Goal: Task Accomplishment & Management: Use online tool/utility

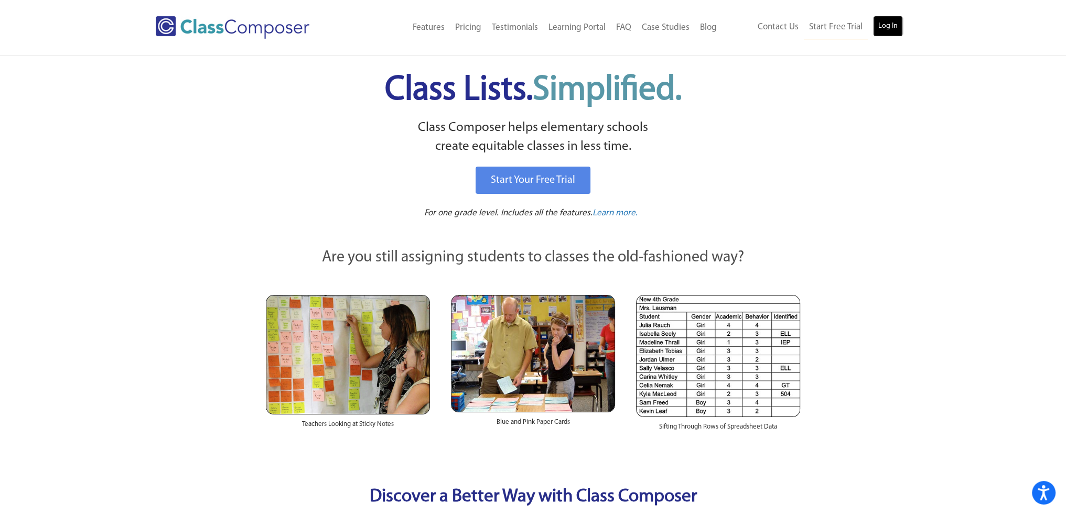
click at [886, 24] on link "Log In" at bounding box center [888, 26] width 30 height 21
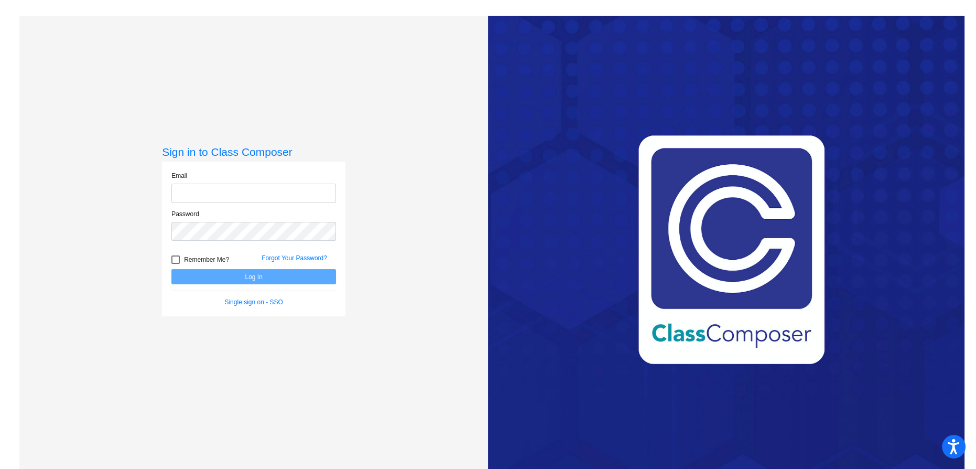
type input "[EMAIL_ADDRESS][DOMAIN_NAME]"
click at [265, 280] on button "Log In" at bounding box center [253, 276] width 165 height 15
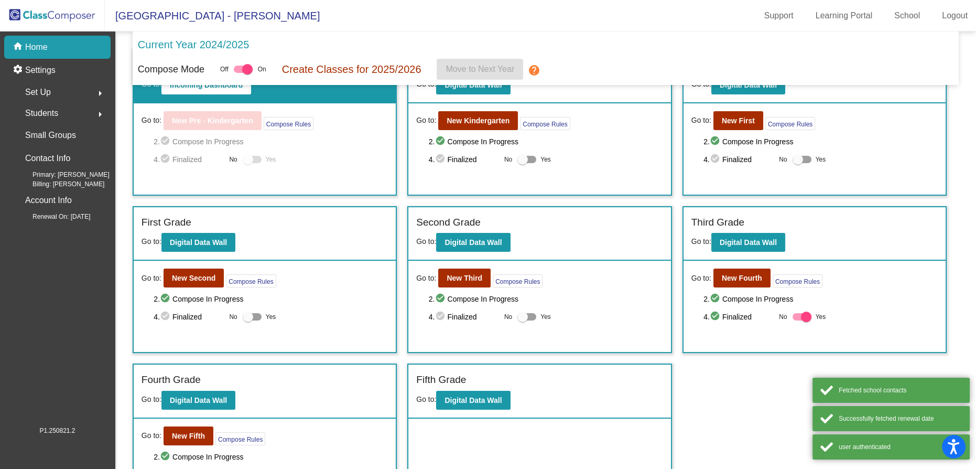
scroll to position [80, 0]
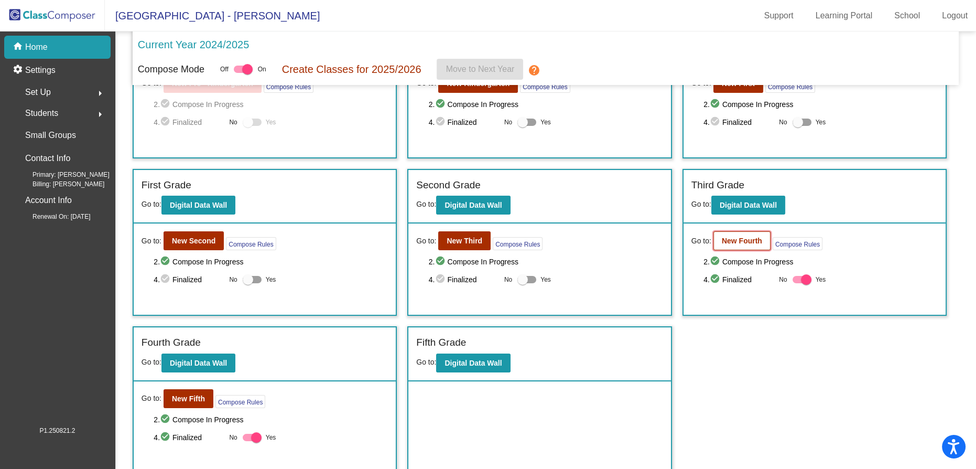
click at [732, 236] on b "New Fourth" at bounding box center [742, 240] width 40 height 8
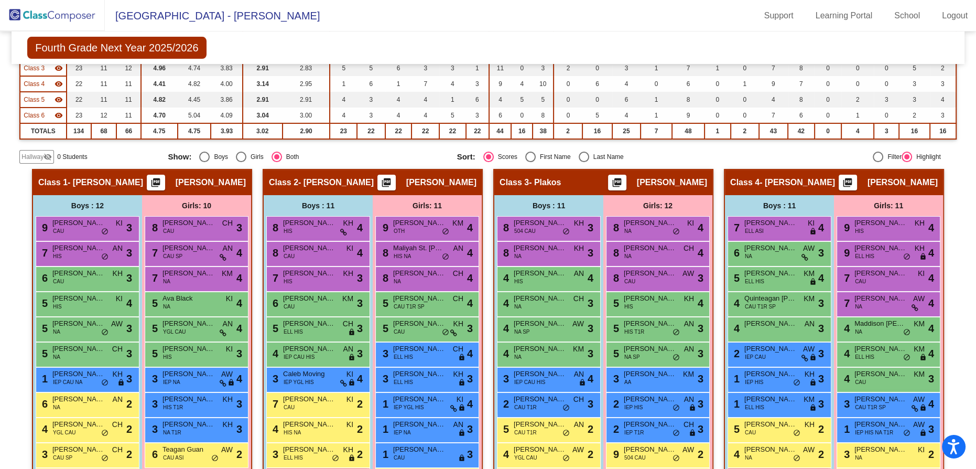
scroll to position [229, 0]
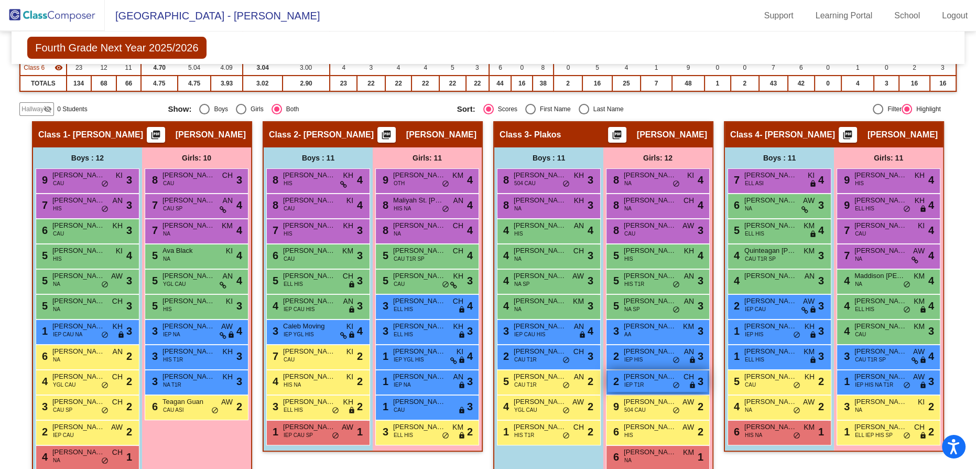
click at [676, 377] on span "[PERSON_NAME]" at bounding box center [650, 376] width 52 height 10
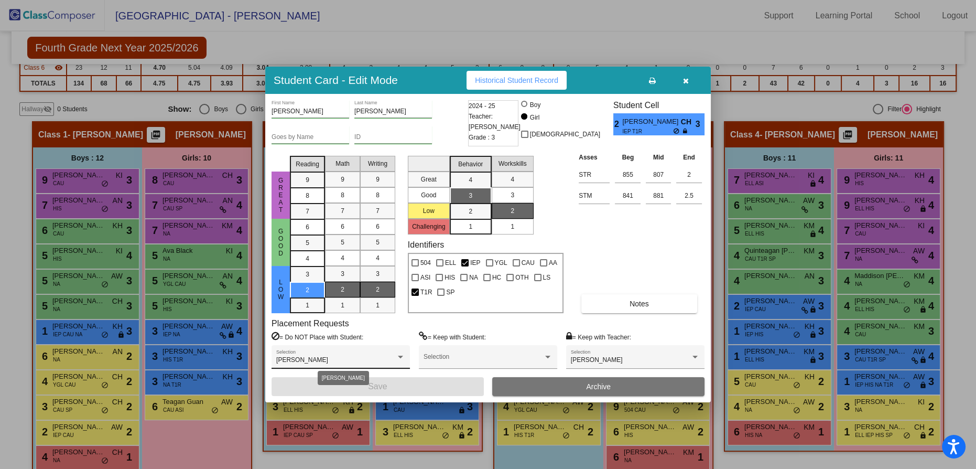
click at [344, 359] on div "[PERSON_NAME]" at bounding box center [336, 359] width 120 height 7
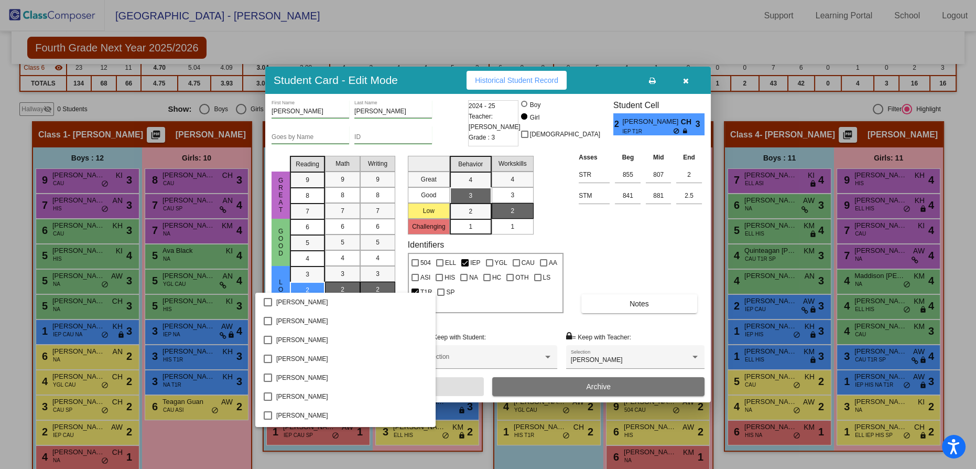
scroll to position [942, 0]
click at [601, 255] on div at bounding box center [488, 234] width 976 height 469
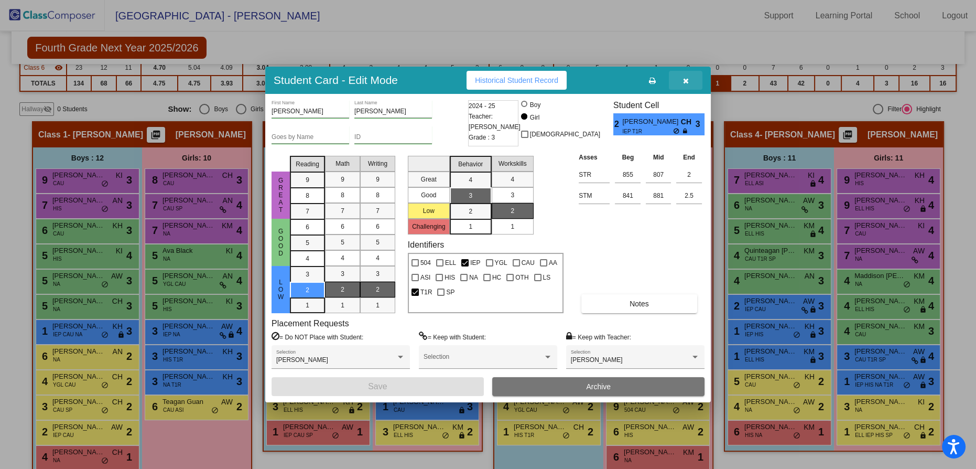
drag, startPoint x: 688, startPoint y: 82, endPoint x: 706, endPoint y: 82, distance: 17.8
click at [688, 81] on icon "button" at bounding box center [686, 80] width 6 height 7
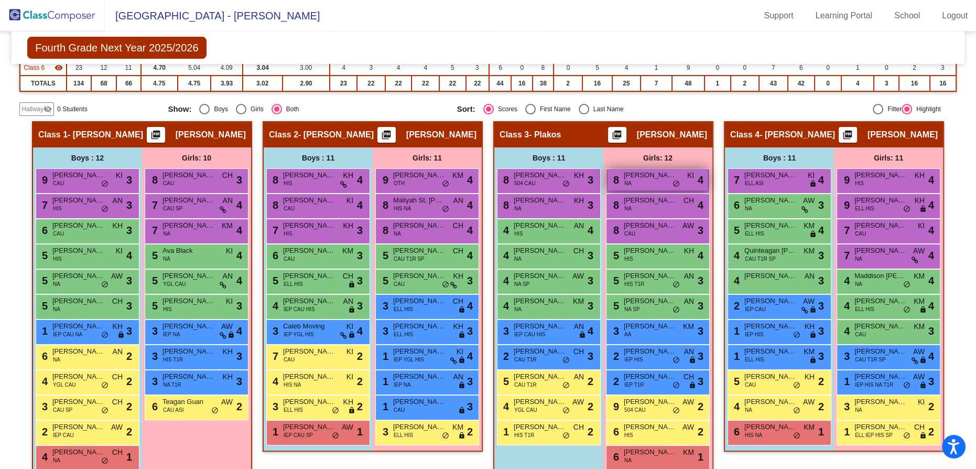
click at [676, 176] on span "[PERSON_NAME]" at bounding box center [650, 175] width 52 height 10
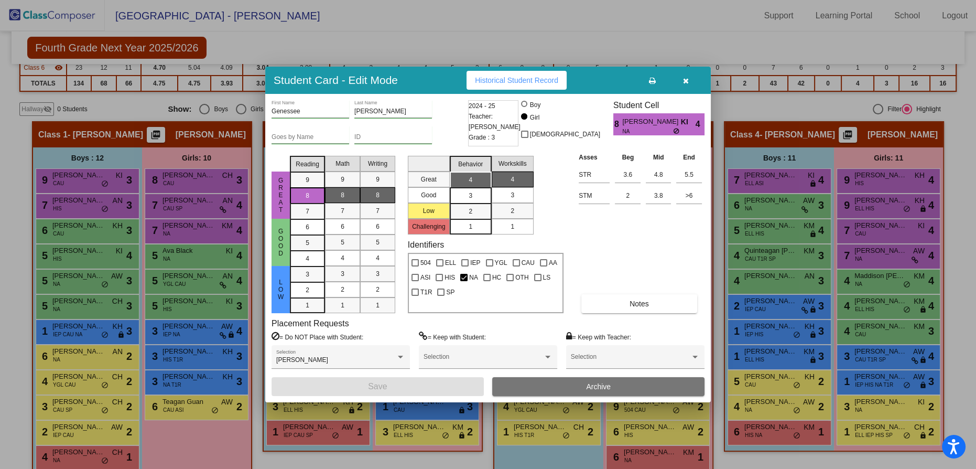
click at [686, 79] on icon "button" at bounding box center [686, 80] width 6 height 7
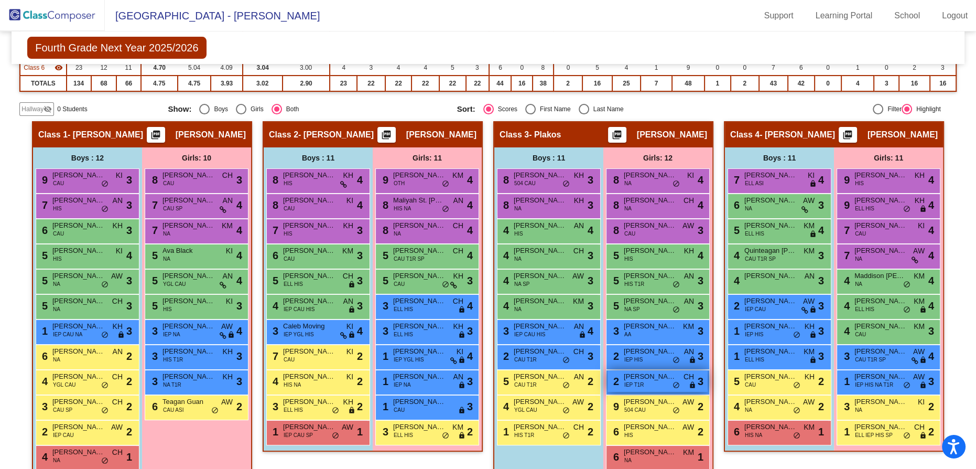
click at [708, 384] on div "2 [PERSON_NAME] IEP T1R CH lock do_not_disturb_alt 3" at bounding box center [658, 380] width 100 height 21
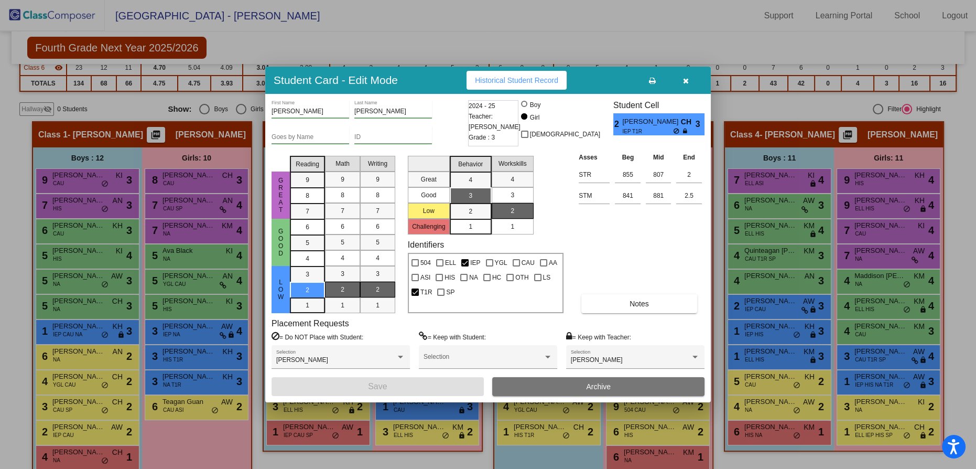
click at [683, 82] on icon "button" at bounding box center [686, 80] width 6 height 7
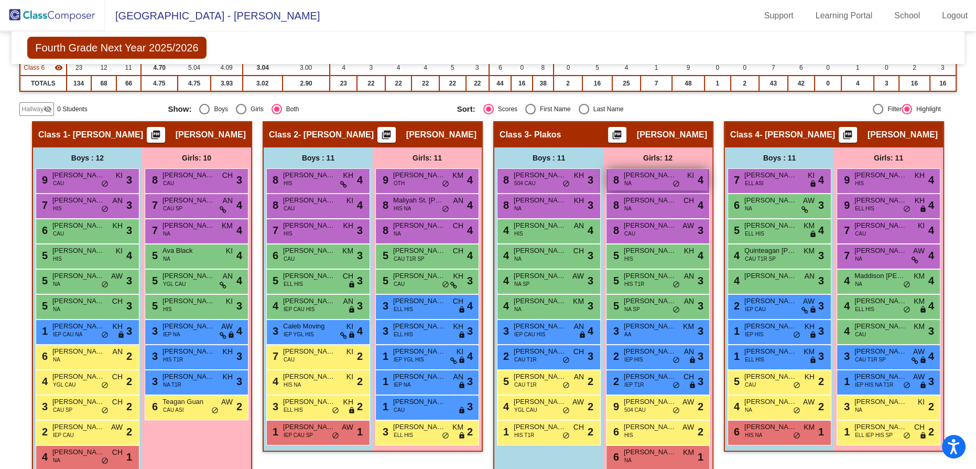
click at [708, 178] on div "8 [PERSON_NAME] NA KI lock do_not_disturb_alt 4" at bounding box center [658, 179] width 100 height 21
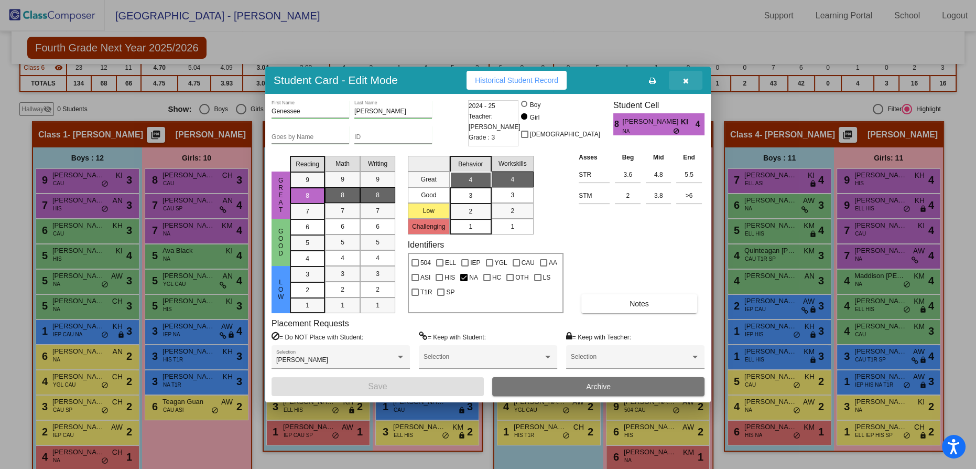
click at [691, 81] on button "button" at bounding box center [686, 80] width 34 height 19
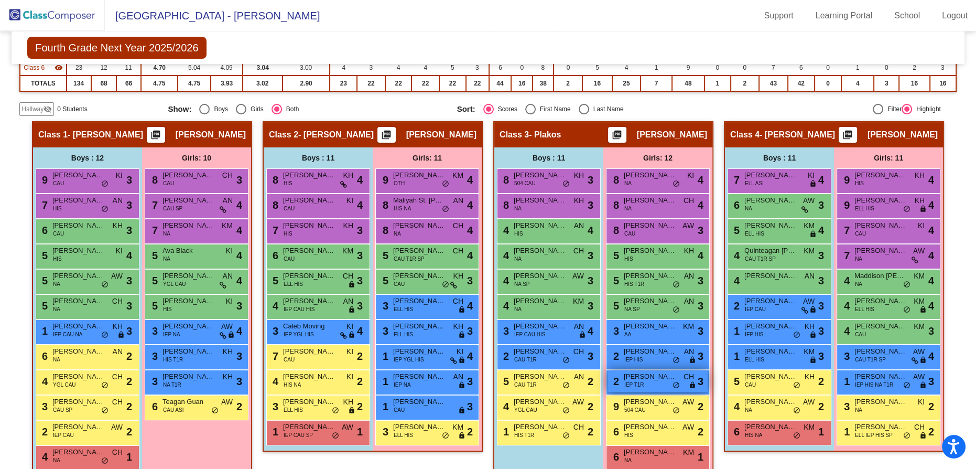
click at [708, 380] on div "2 [PERSON_NAME] IEP T1R CH lock do_not_disturb_alt 3" at bounding box center [658, 380] width 100 height 21
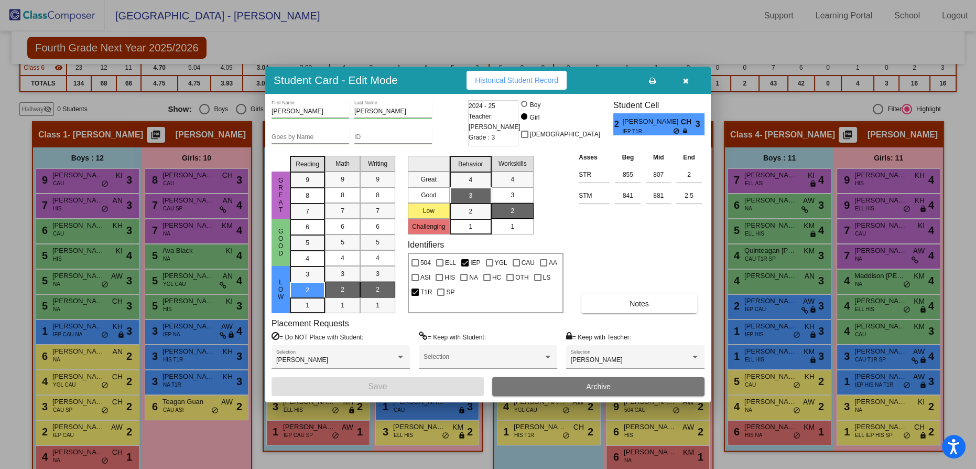
click at [687, 79] on icon "button" at bounding box center [686, 80] width 6 height 7
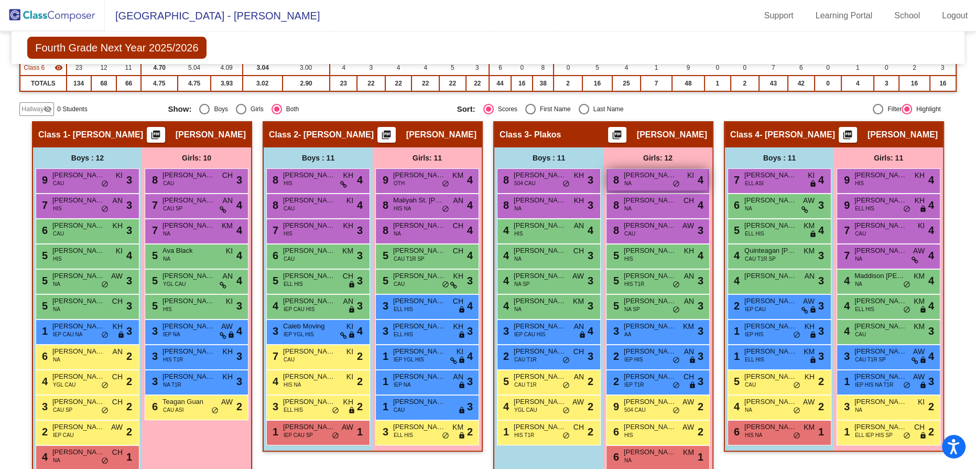
click at [676, 172] on span "[PERSON_NAME]" at bounding box center [650, 175] width 52 height 10
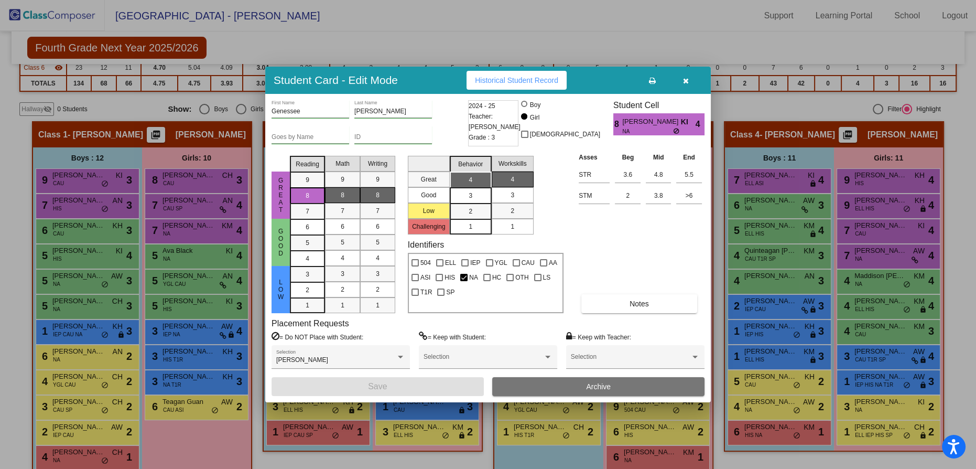
click at [686, 79] on icon "button" at bounding box center [686, 80] width 6 height 7
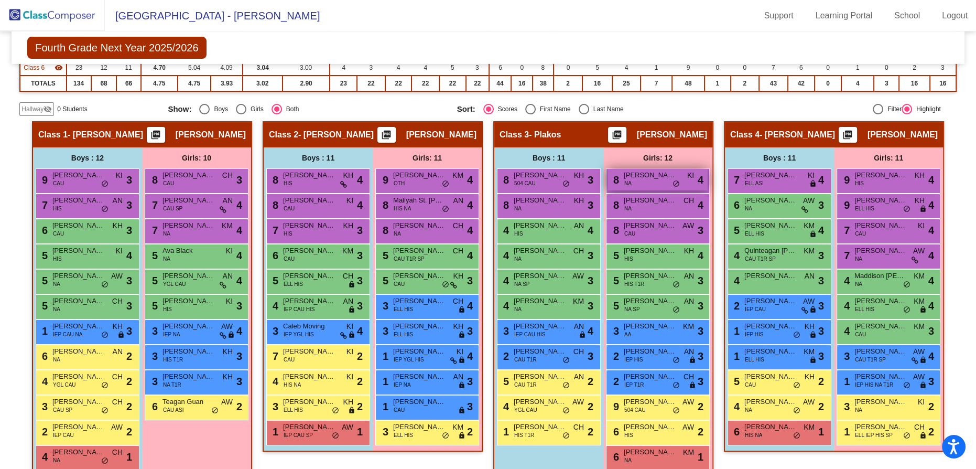
click at [676, 176] on span "[PERSON_NAME]" at bounding box center [650, 175] width 52 height 10
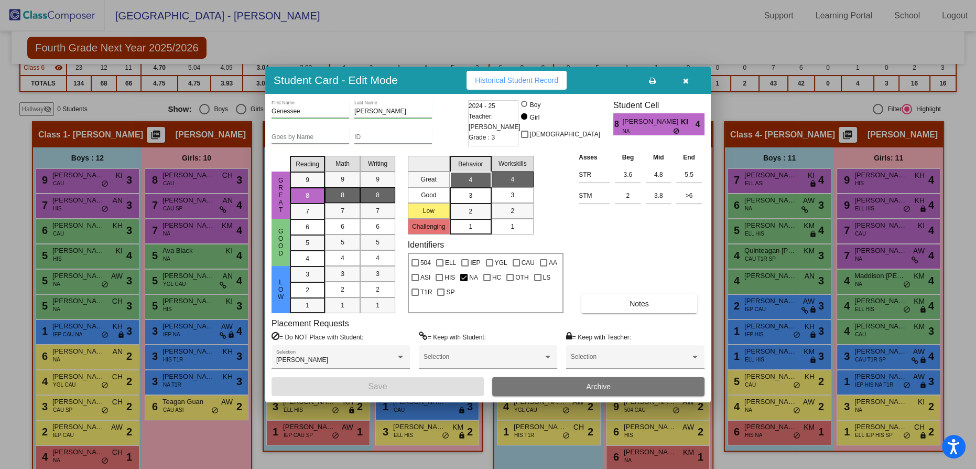
click at [684, 77] on icon "button" at bounding box center [686, 80] width 6 height 7
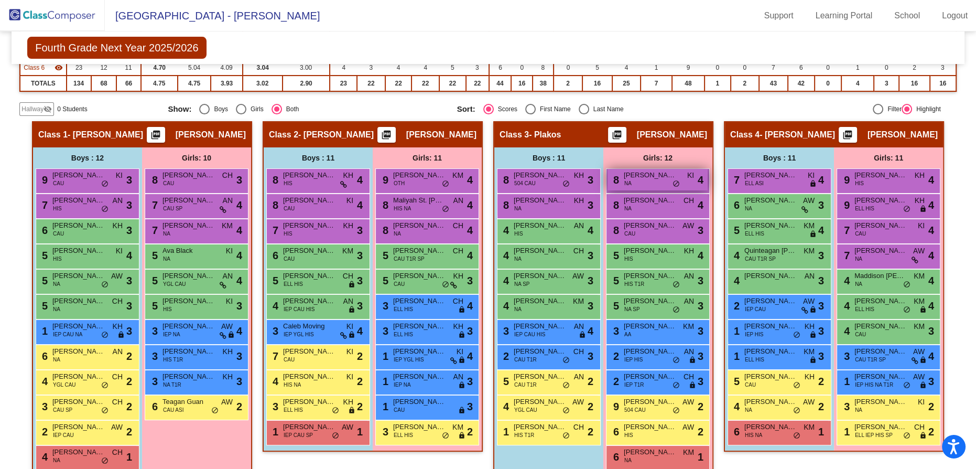
click at [708, 182] on div "8 [PERSON_NAME] NA KI lock do_not_disturb_alt 4" at bounding box center [658, 179] width 100 height 21
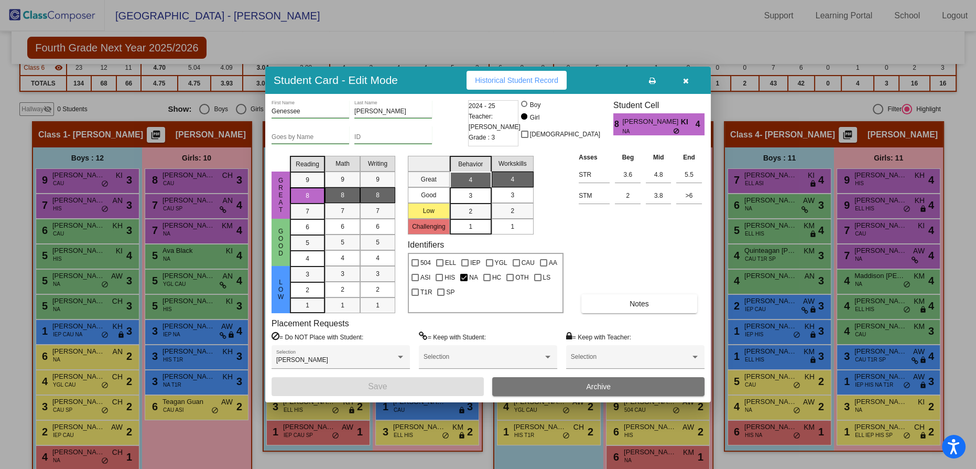
click at [684, 78] on icon "button" at bounding box center [686, 80] width 6 height 7
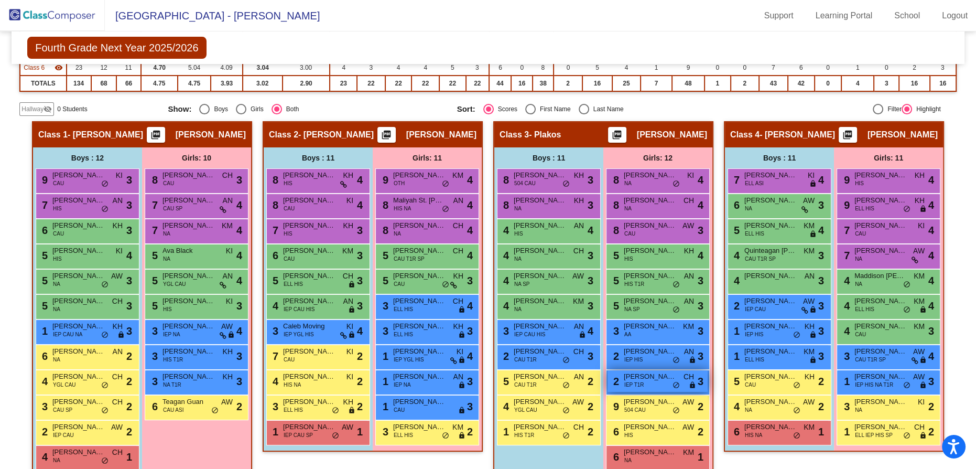
click at [708, 387] on div "2 [PERSON_NAME] IEP T1R CH lock do_not_disturb_alt 3" at bounding box center [658, 380] width 100 height 21
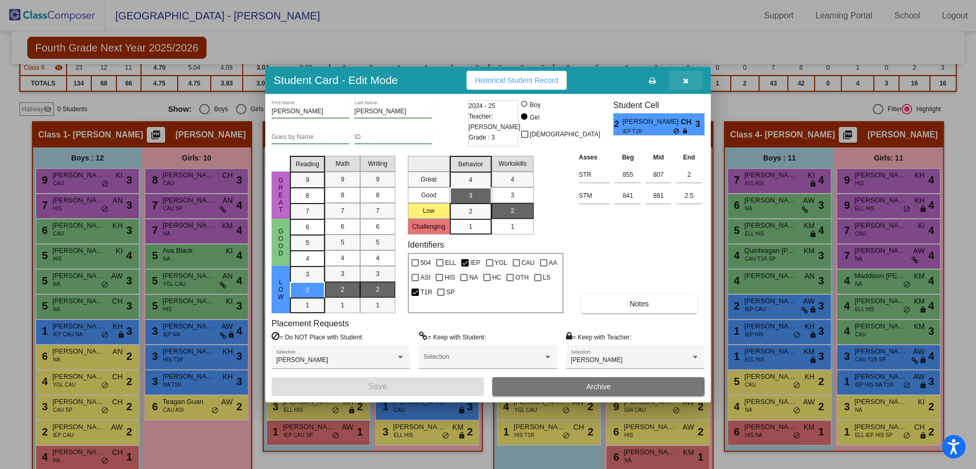
click at [684, 82] on icon "button" at bounding box center [686, 80] width 6 height 7
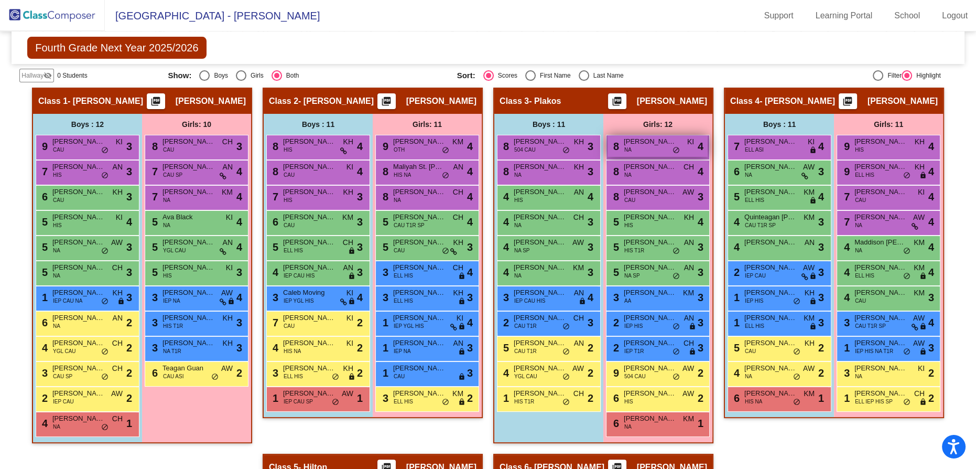
scroll to position [276, 0]
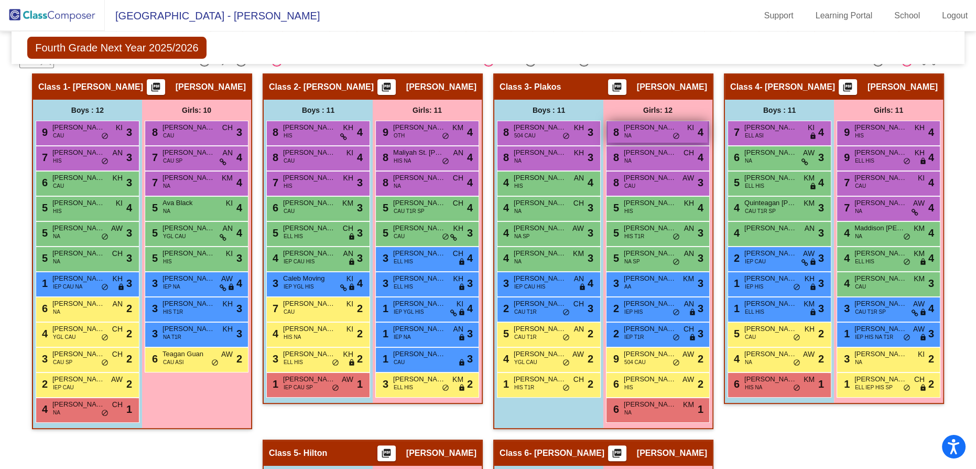
click at [676, 123] on span "[PERSON_NAME]" at bounding box center [650, 127] width 52 height 10
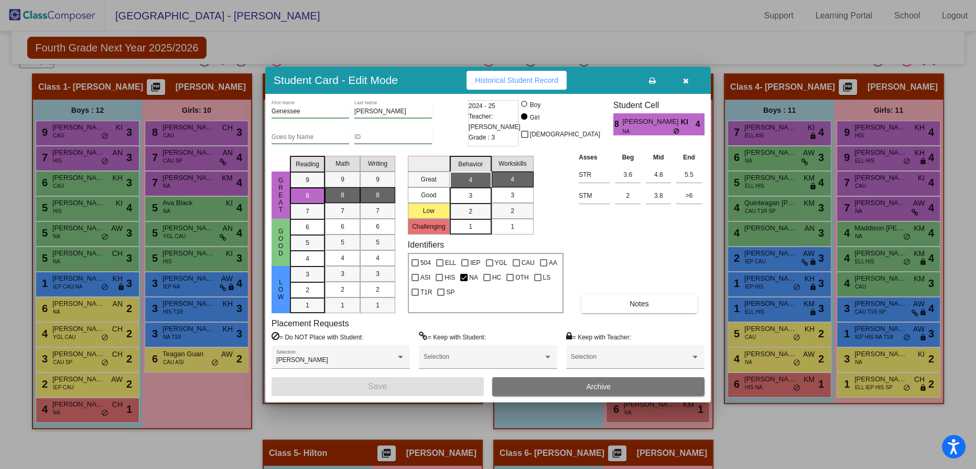
click at [688, 78] on icon "button" at bounding box center [686, 80] width 6 height 7
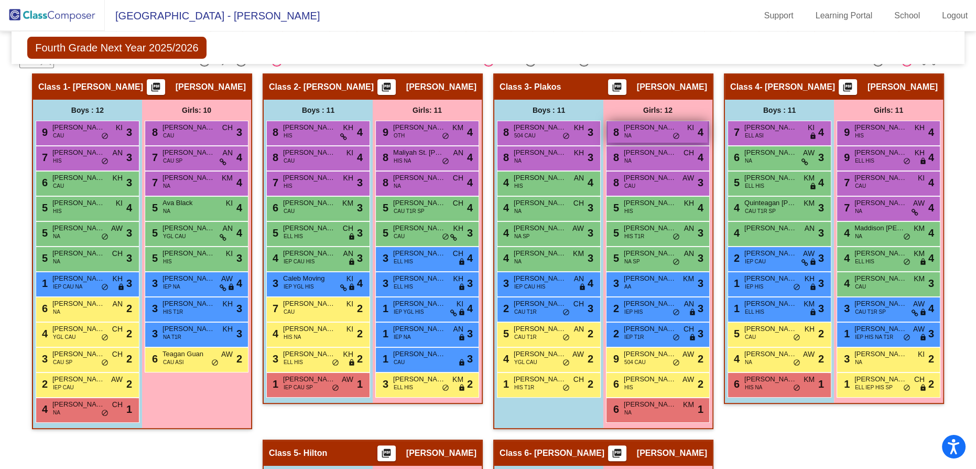
click at [708, 132] on div "8 [PERSON_NAME] NA KI lock do_not_disturb_alt 4" at bounding box center [658, 131] width 100 height 21
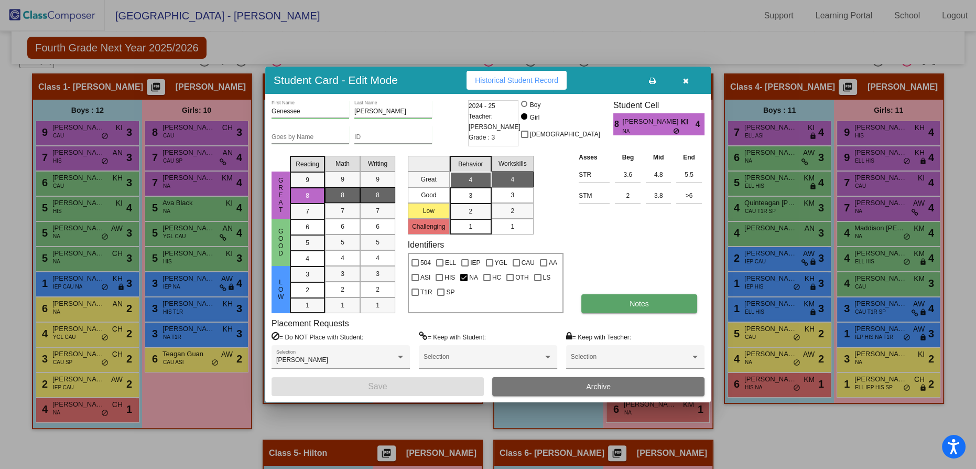
click at [651, 306] on button "Notes" at bounding box center [638, 303] width 115 height 19
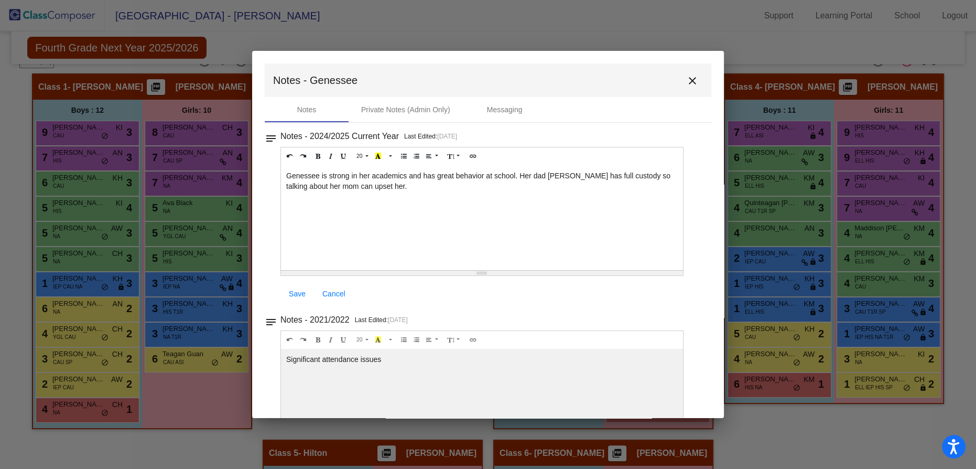
click at [686, 79] on mat-icon "close" at bounding box center [692, 80] width 13 height 13
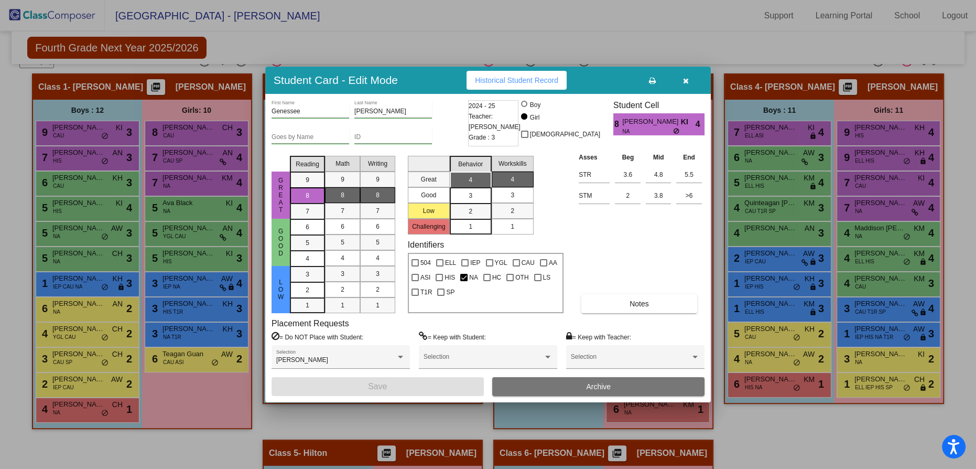
click at [692, 83] on button "button" at bounding box center [686, 80] width 34 height 19
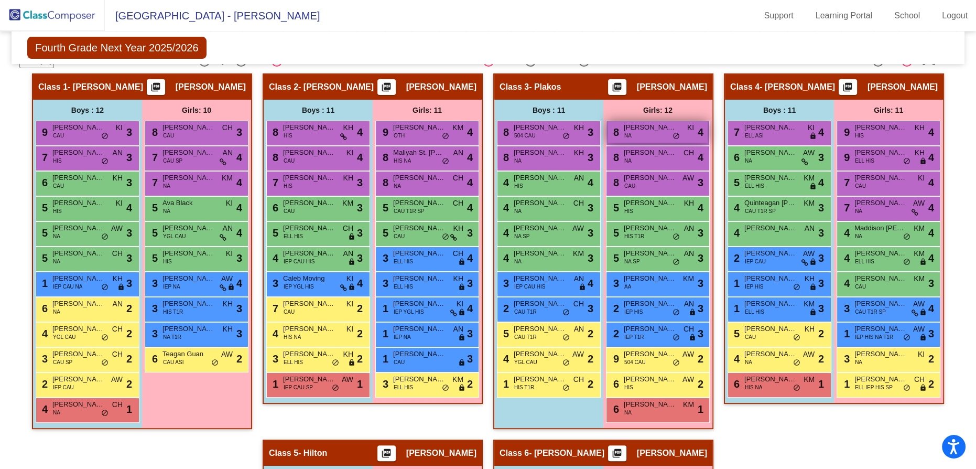
click at [708, 136] on div "8 [PERSON_NAME] NA KI lock do_not_disturb_alt 4" at bounding box center [658, 131] width 100 height 21
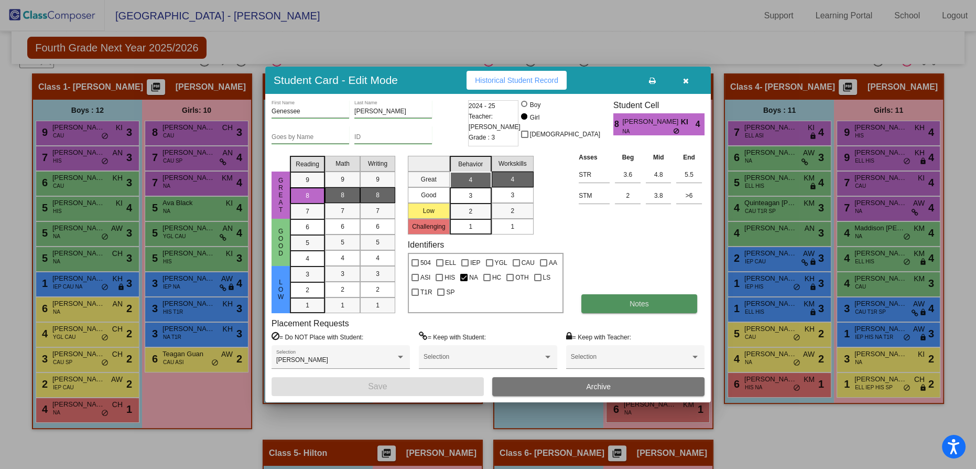
click at [634, 294] on button "Notes" at bounding box center [638, 303] width 115 height 19
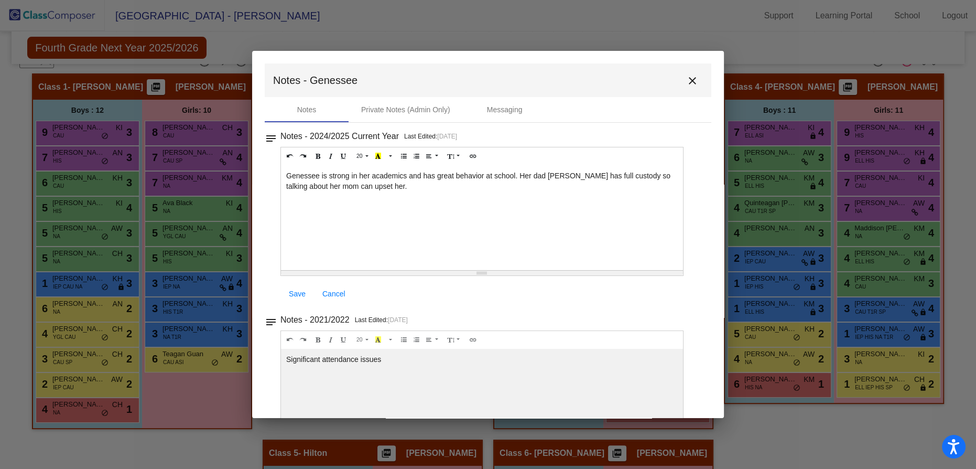
click at [687, 81] on mat-icon "close" at bounding box center [692, 80] width 13 height 13
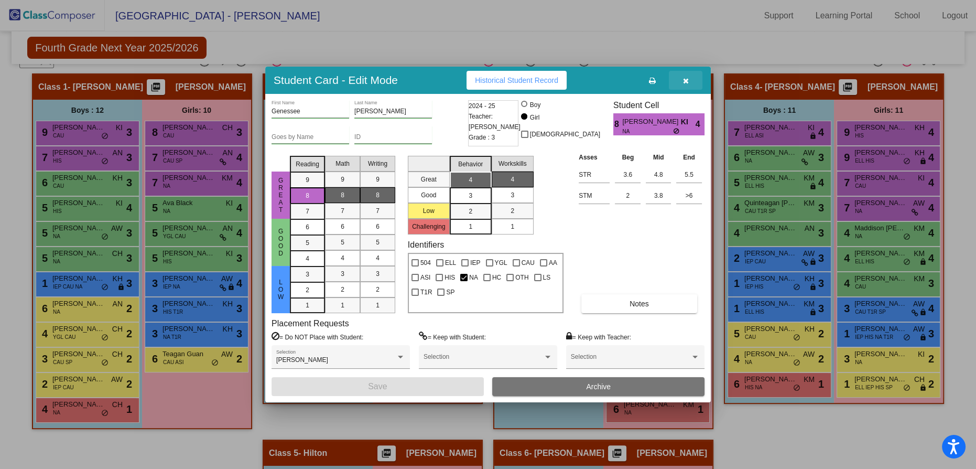
click at [691, 82] on button "button" at bounding box center [686, 80] width 34 height 19
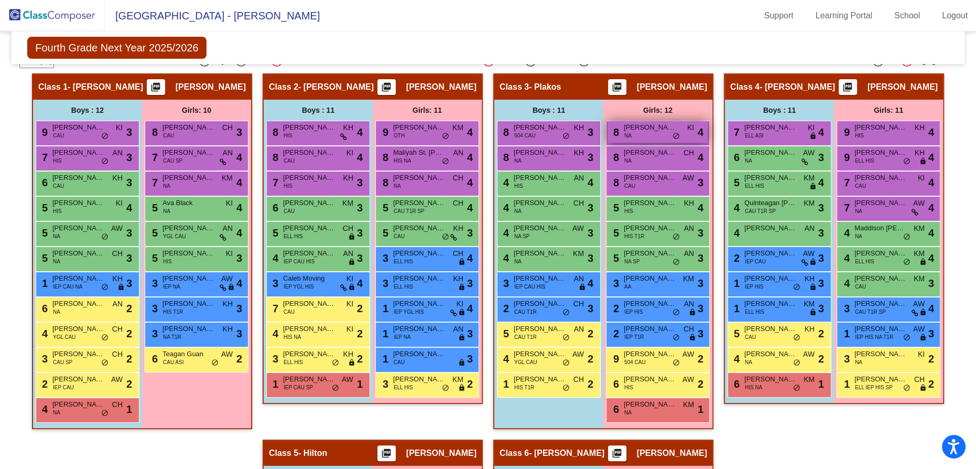
click at [708, 136] on div "8 [PERSON_NAME] NA KI lock do_not_disturb_alt 4" at bounding box center [658, 131] width 100 height 21
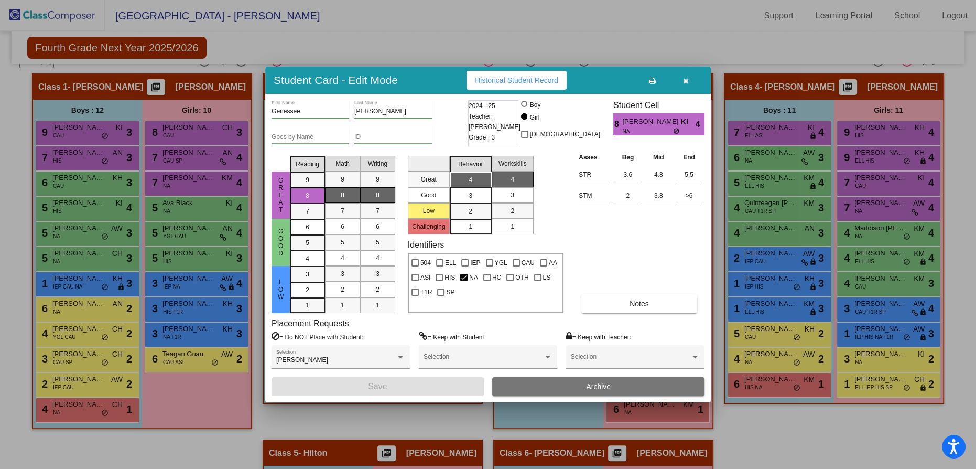
click at [684, 77] on icon "button" at bounding box center [686, 80] width 6 height 7
